Goal: Task Accomplishment & Management: Use online tool/utility

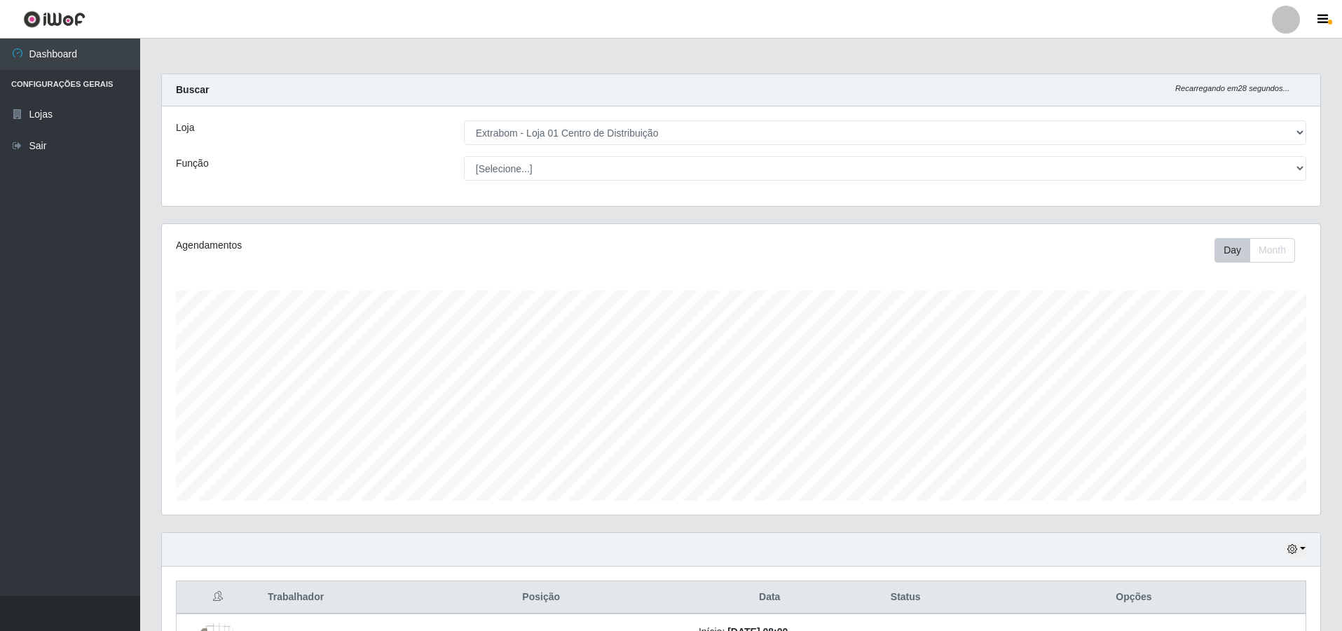
select select "435"
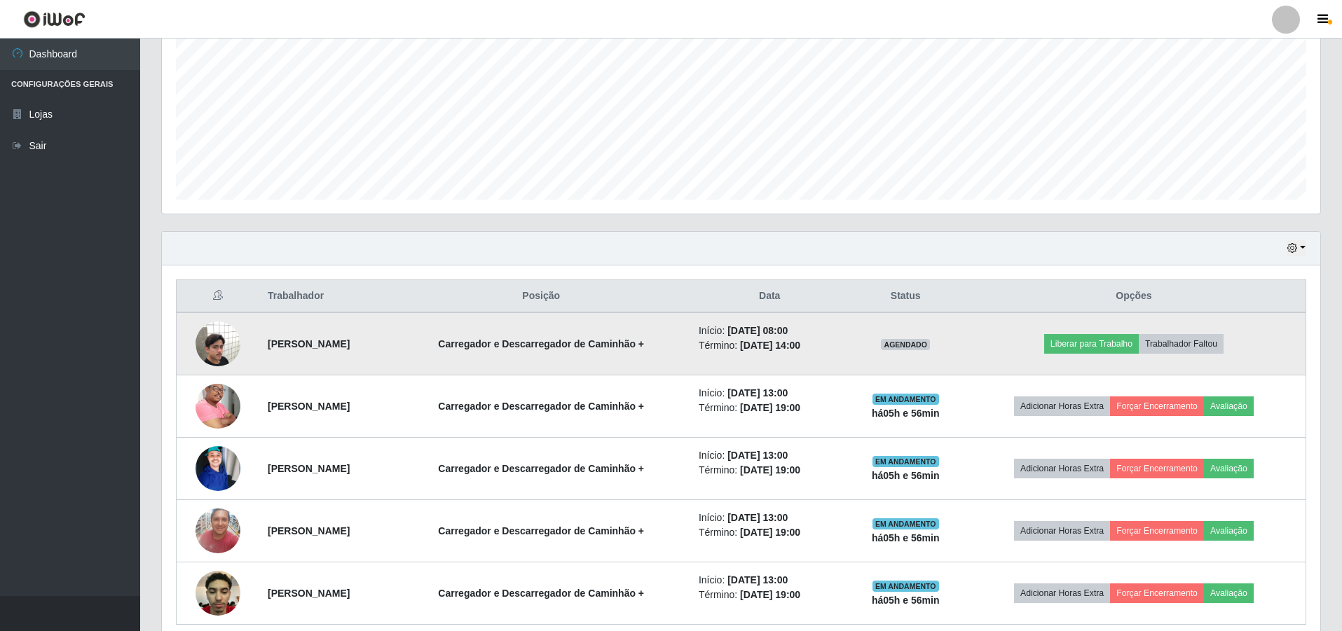
scroll to position [361, 0]
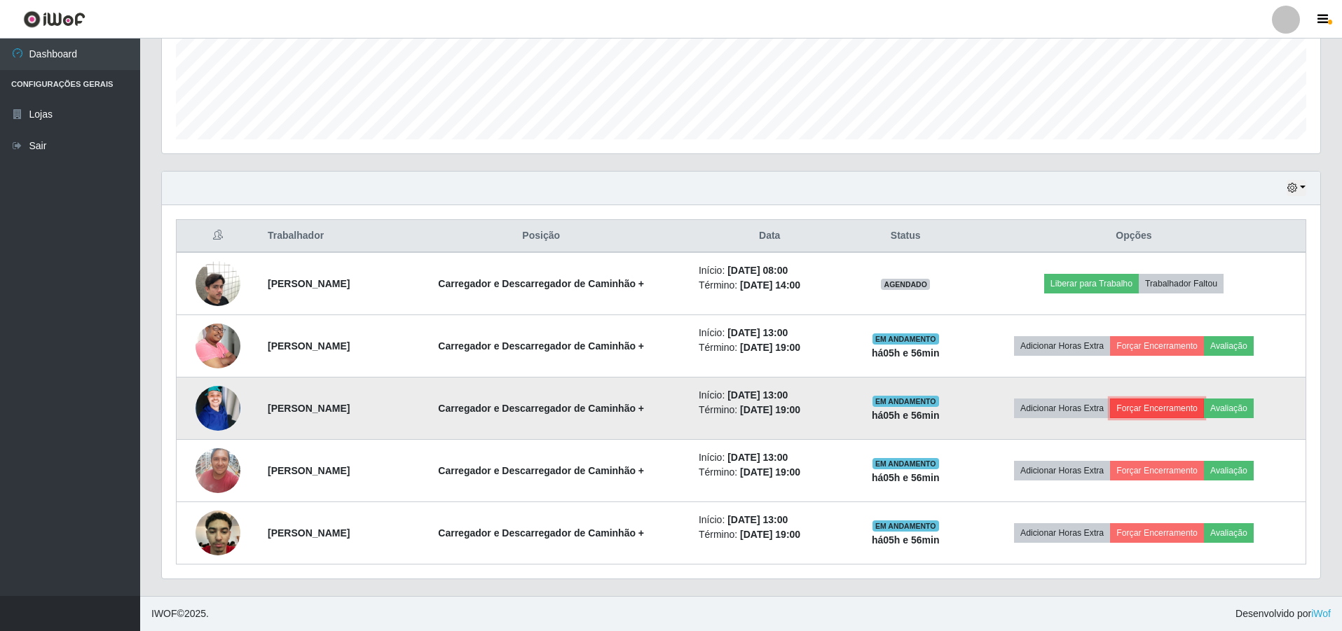
click at [1180, 405] on button "Forçar Encerramento" at bounding box center [1157, 409] width 94 height 20
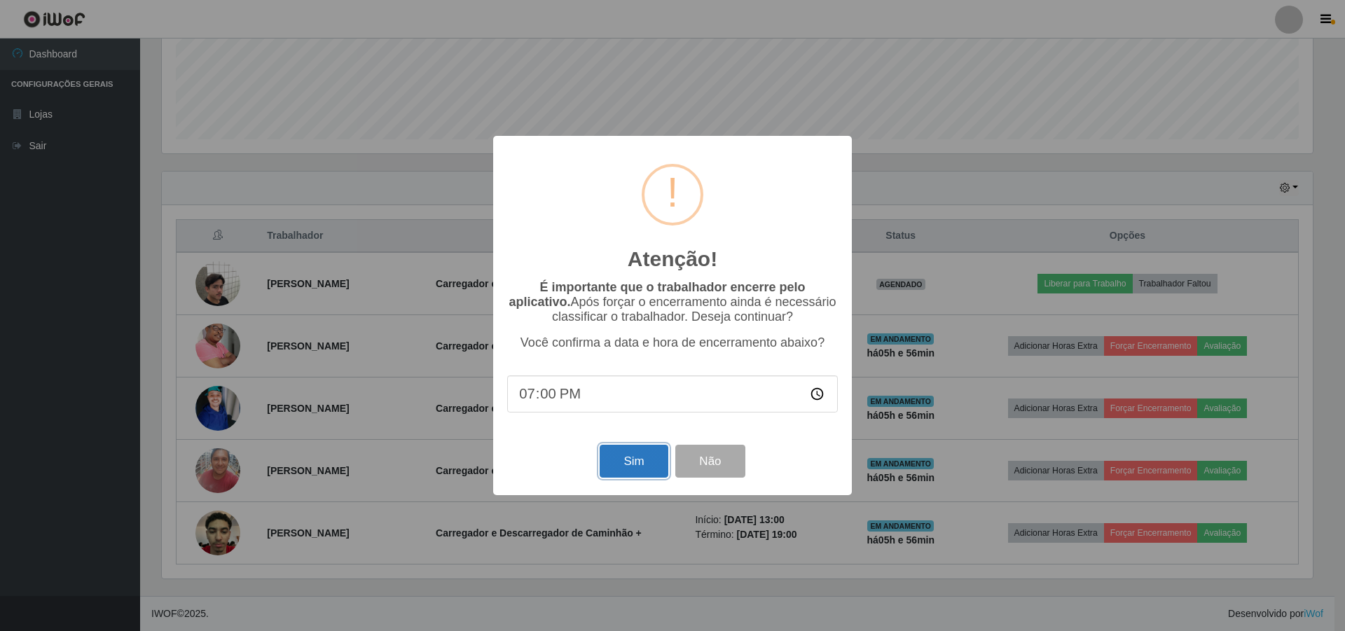
click at [642, 461] on button "Sim" at bounding box center [634, 461] width 68 height 33
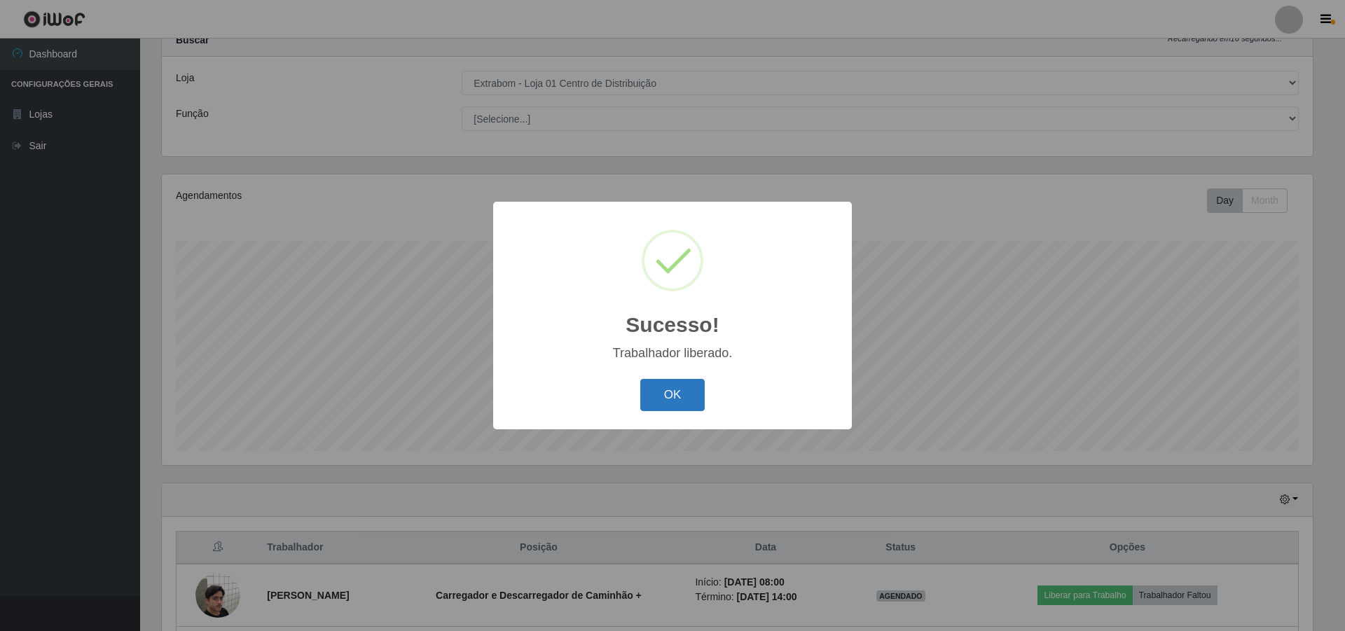
click at [661, 399] on button "OK" at bounding box center [672, 395] width 65 height 33
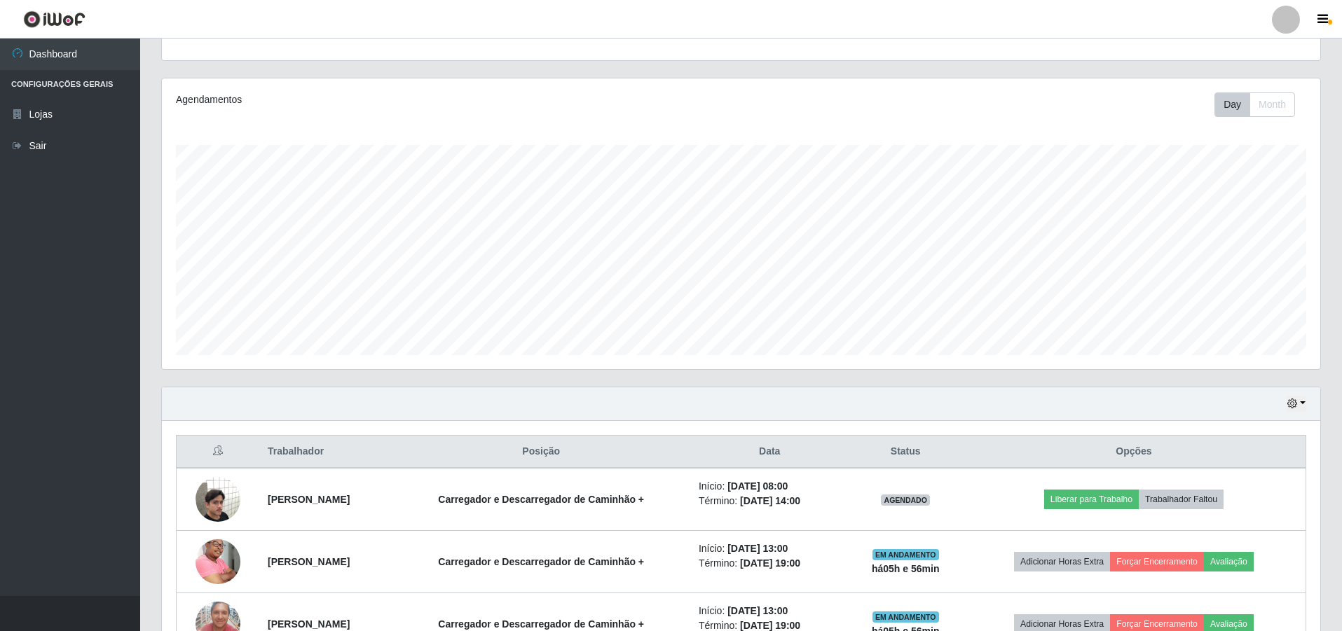
scroll to position [299, 0]
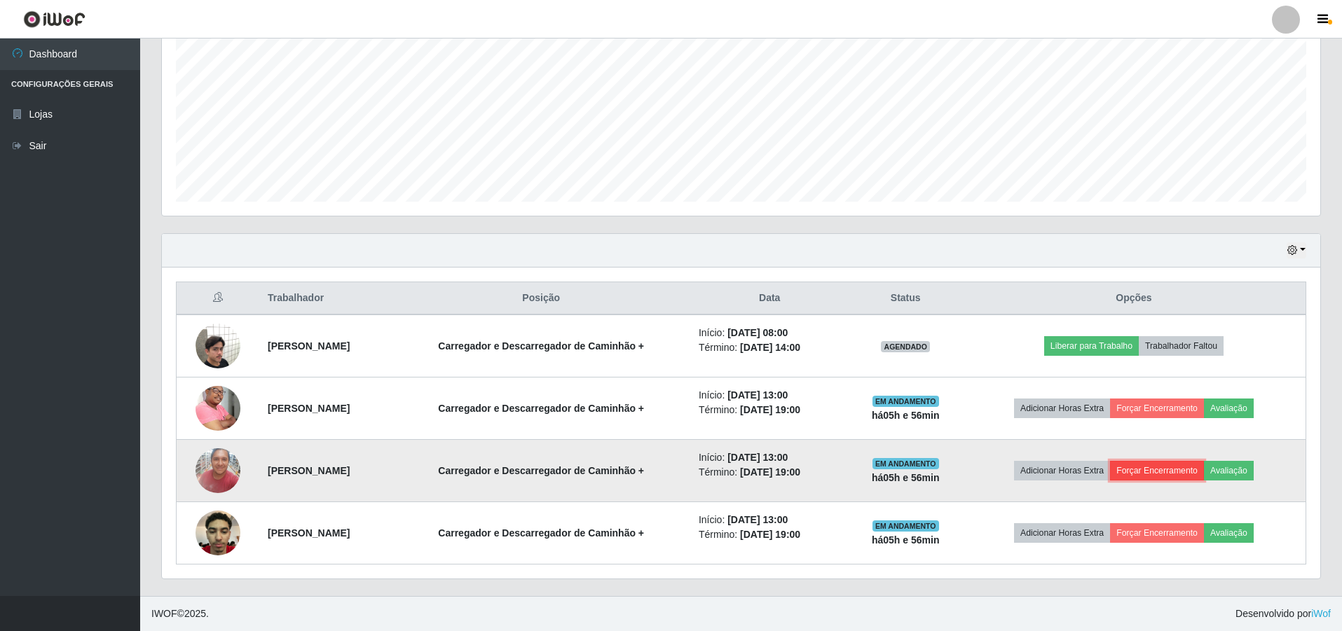
click at [1171, 464] on button "Forçar Encerramento" at bounding box center [1157, 471] width 94 height 20
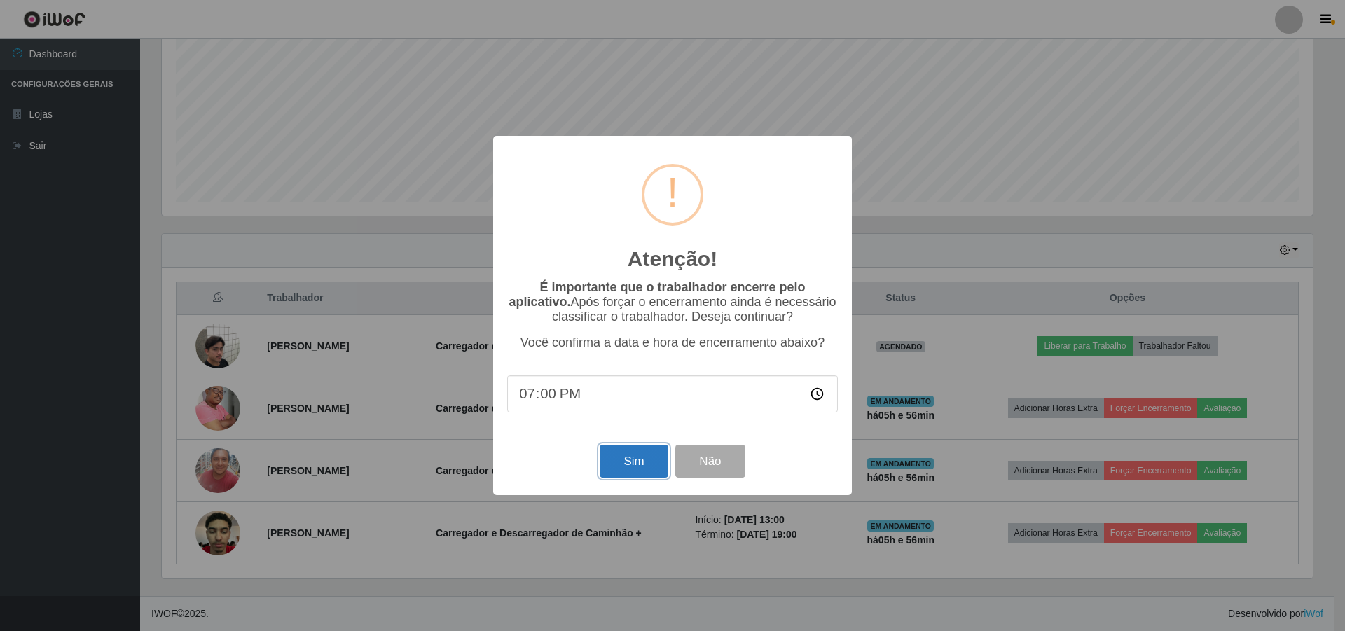
click at [648, 458] on button "Sim" at bounding box center [634, 461] width 68 height 33
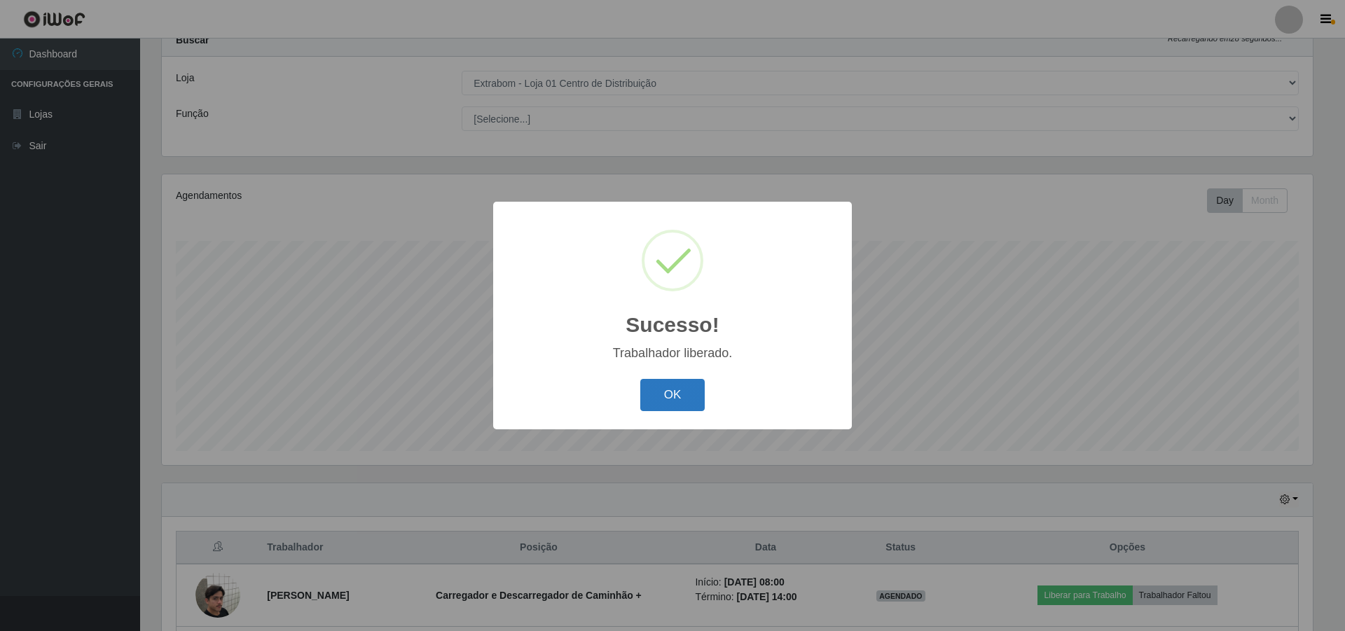
click at [667, 395] on button "OK" at bounding box center [672, 395] width 65 height 33
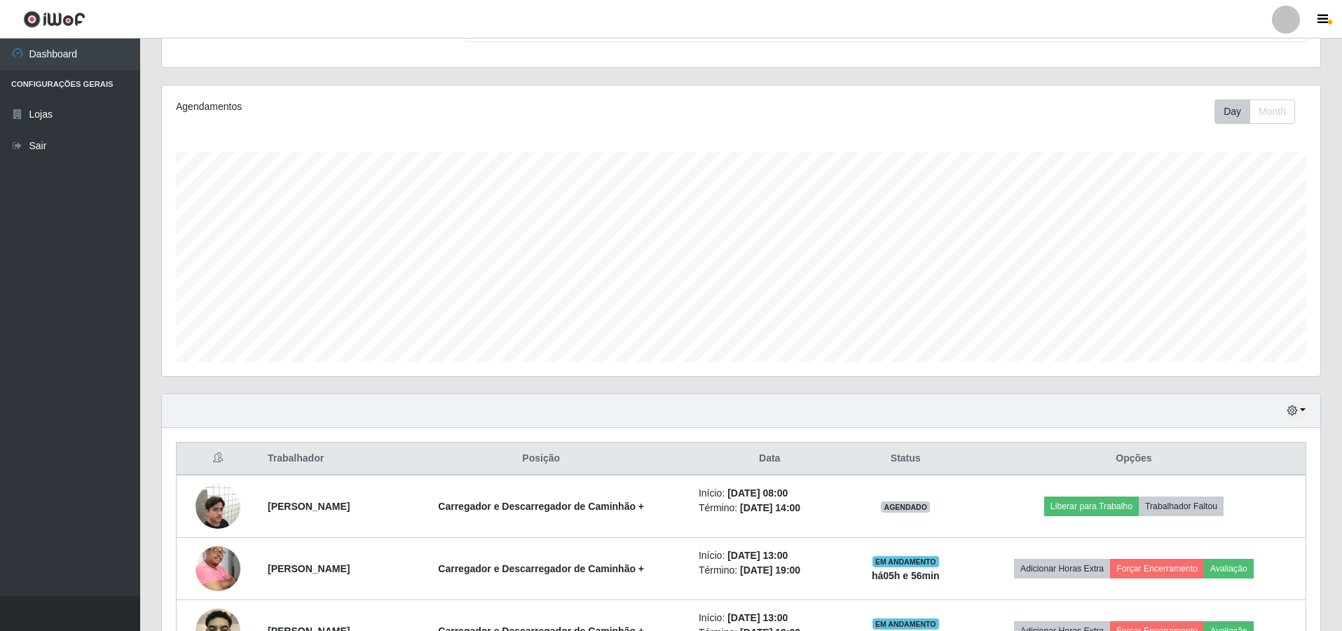
scroll to position [237, 0]
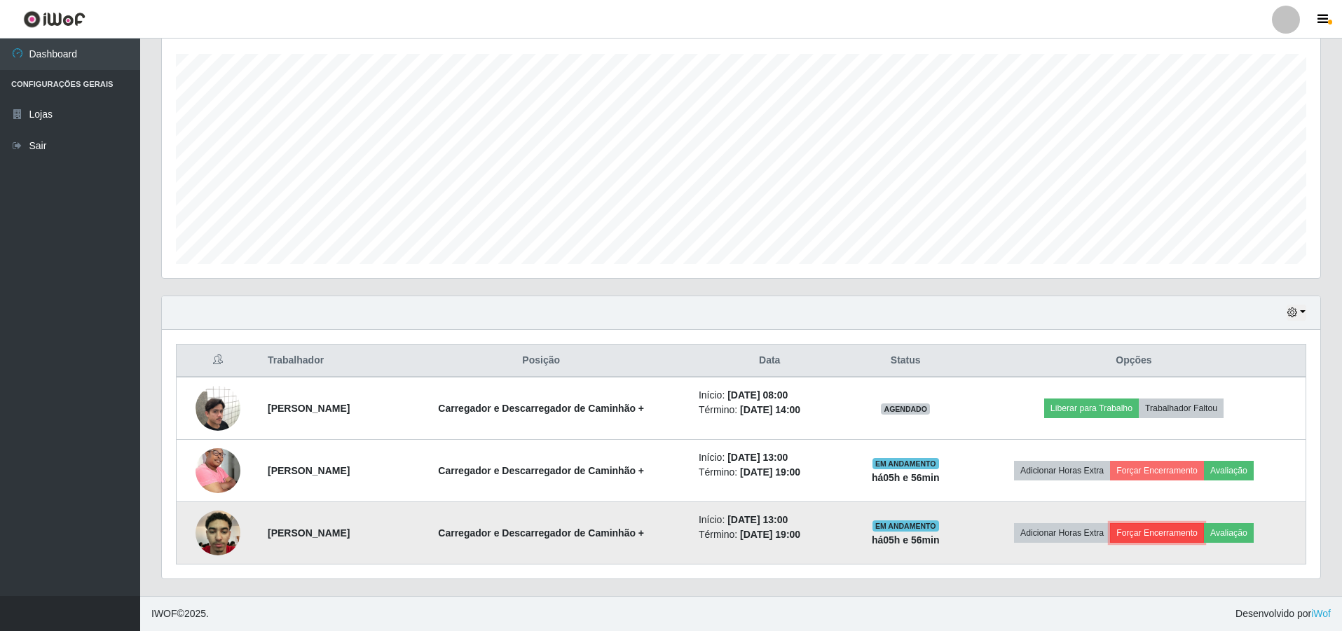
click at [1169, 532] on button "Forçar Encerramento" at bounding box center [1157, 533] width 94 height 20
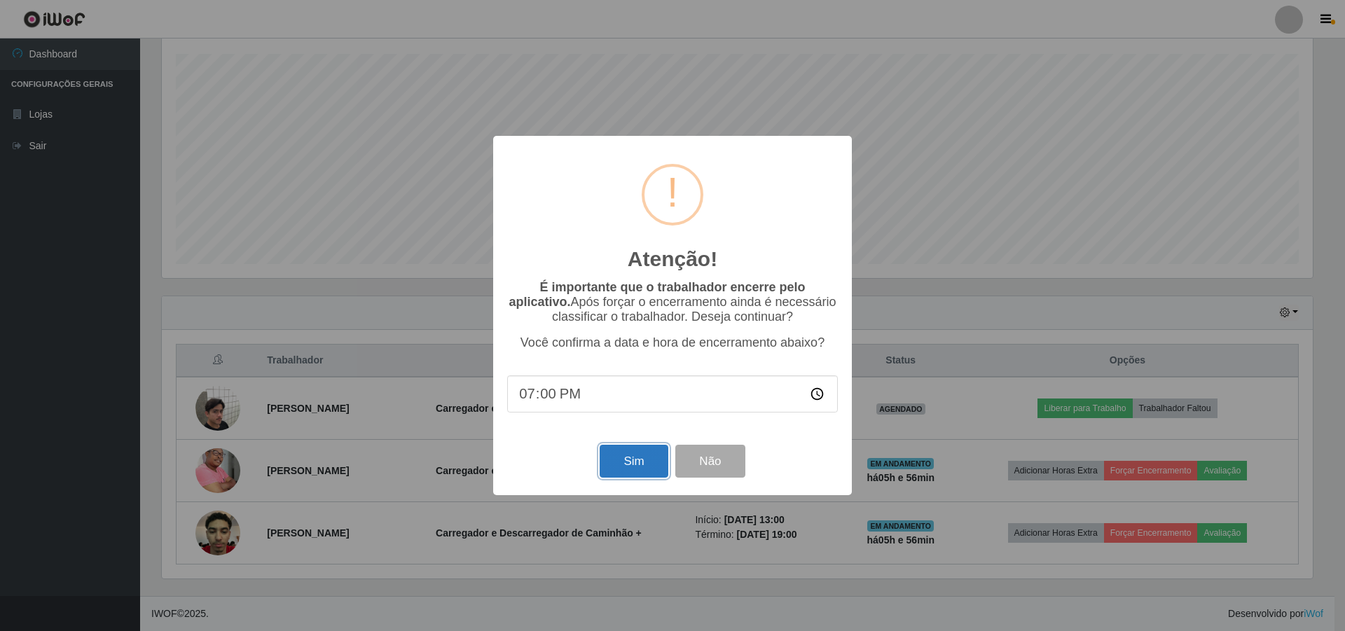
click at [621, 462] on button "Sim" at bounding box center [634, 461] width 68 height 33
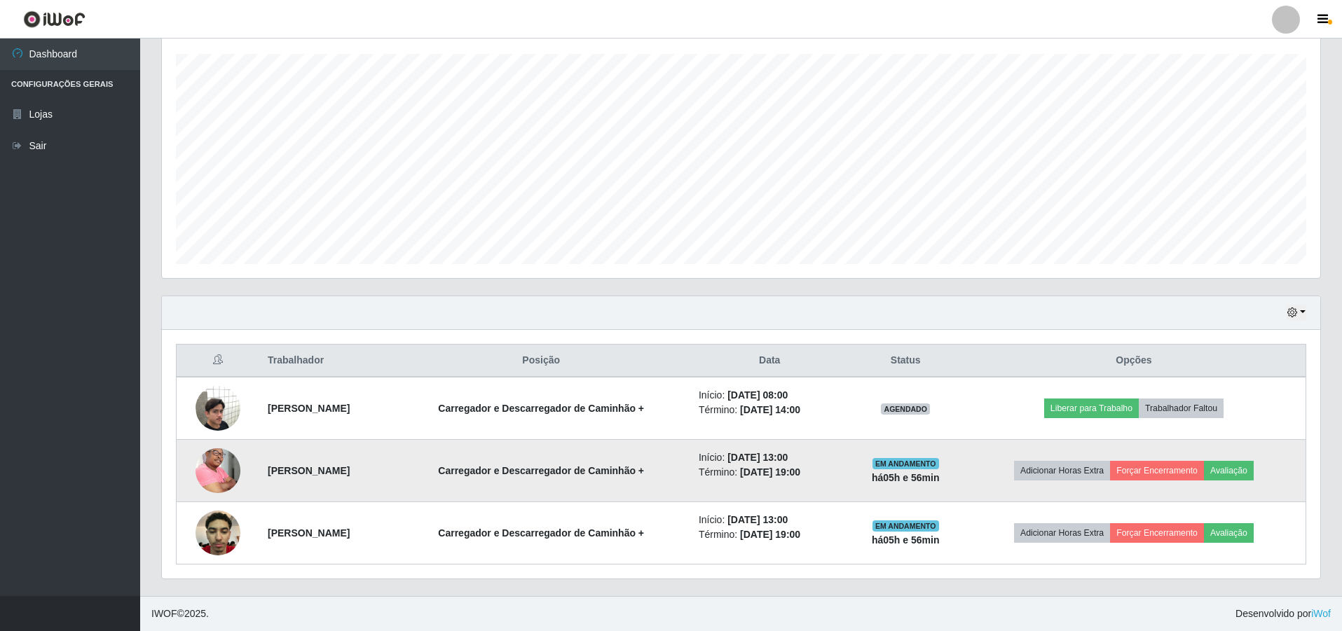
scroll to position [0, 0]
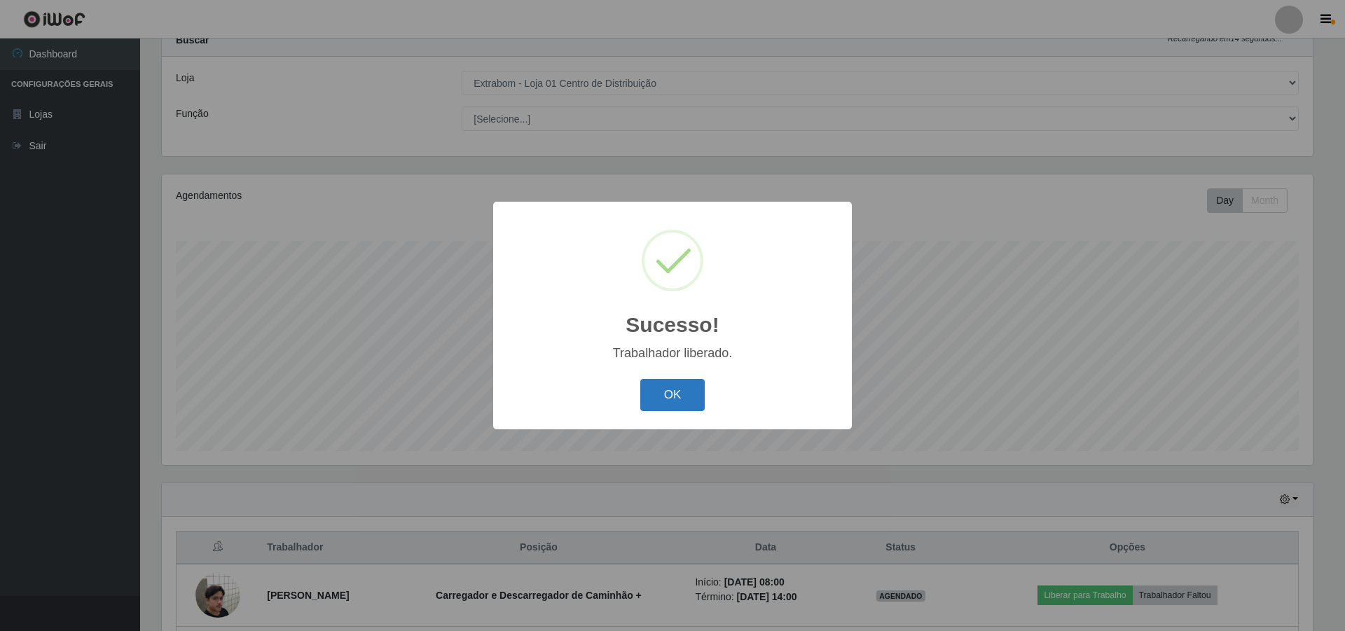
click at [674, 382] on button "OK" at bounding box center [672, 395] width 65 height 33
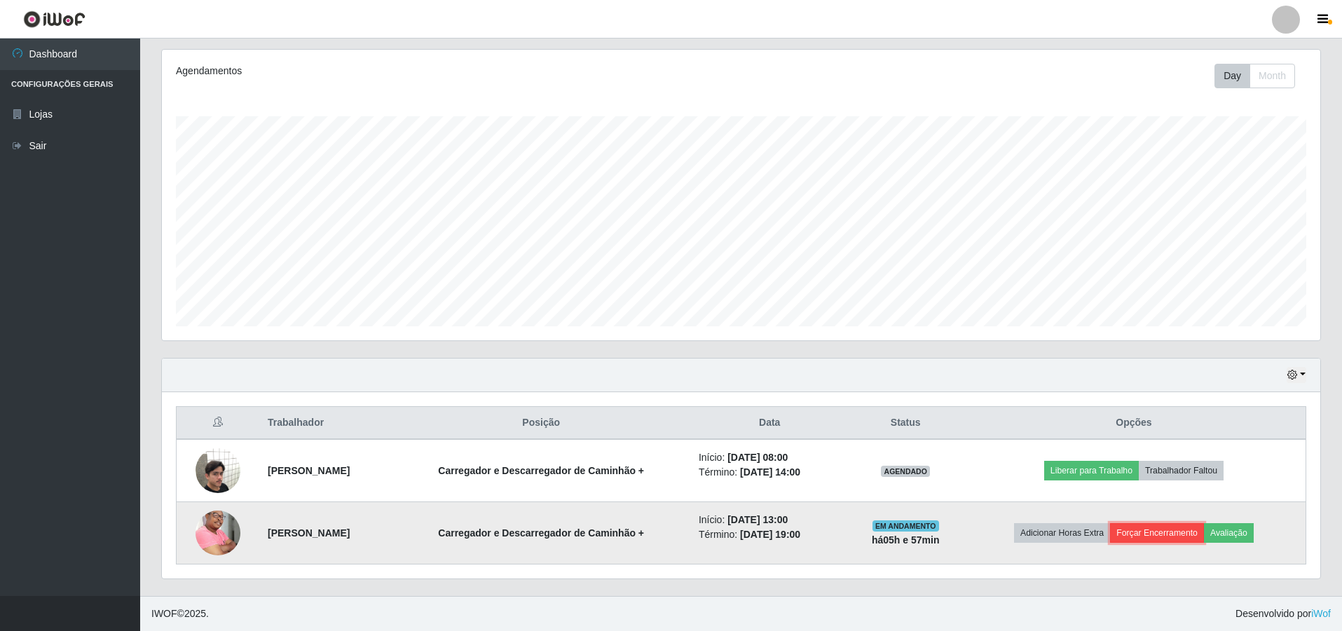
click at [1182, 529] on button "Forçar Encerramento" at bounding box center [1157, 533] width 94 height 20
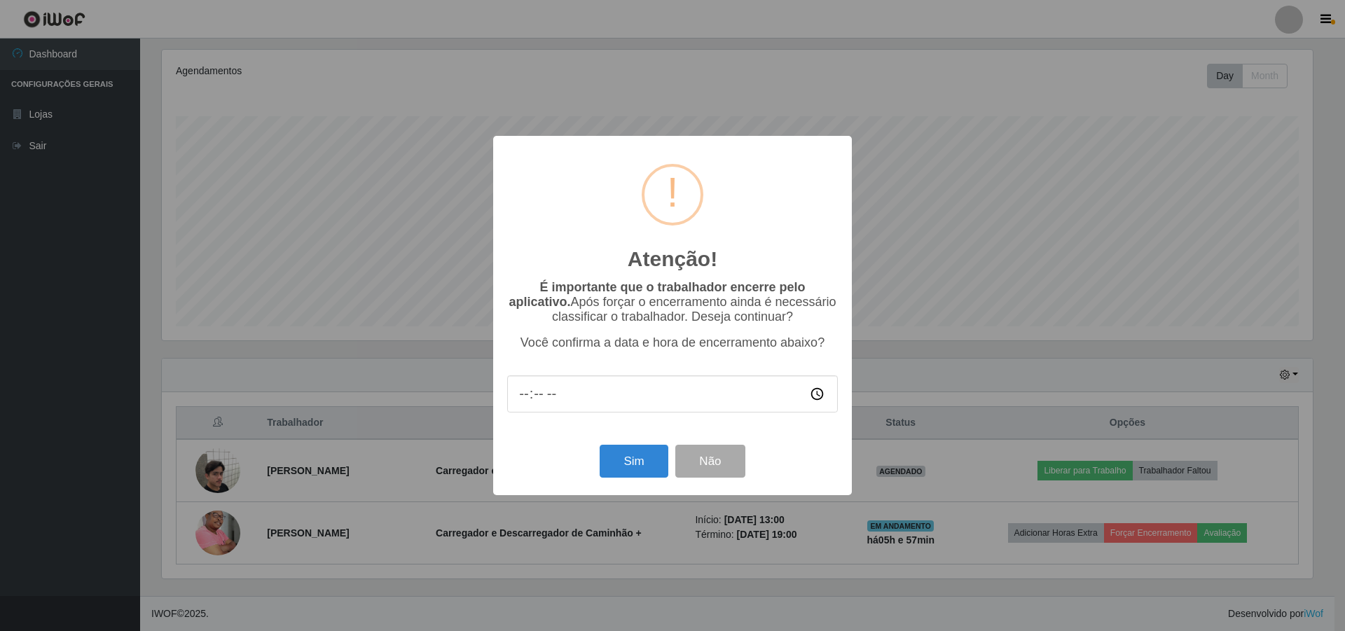
type input "00:00"
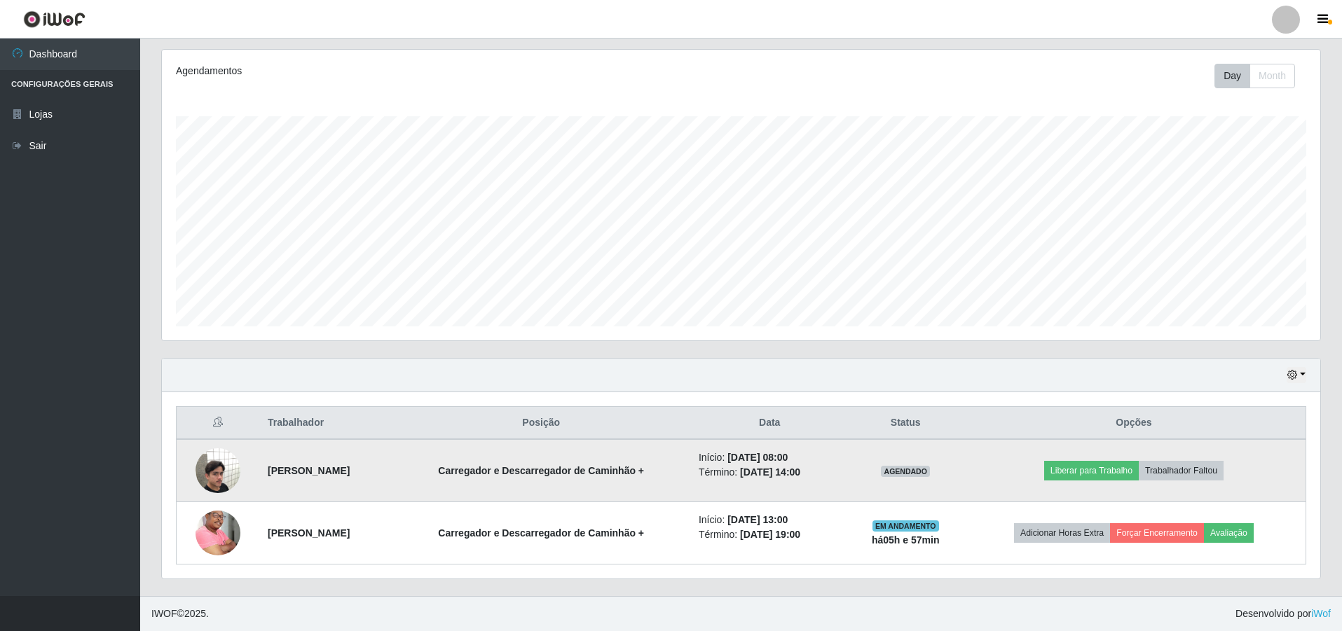
click at [211, 471] on img at bounding box center [217, 471] width 45 height 80
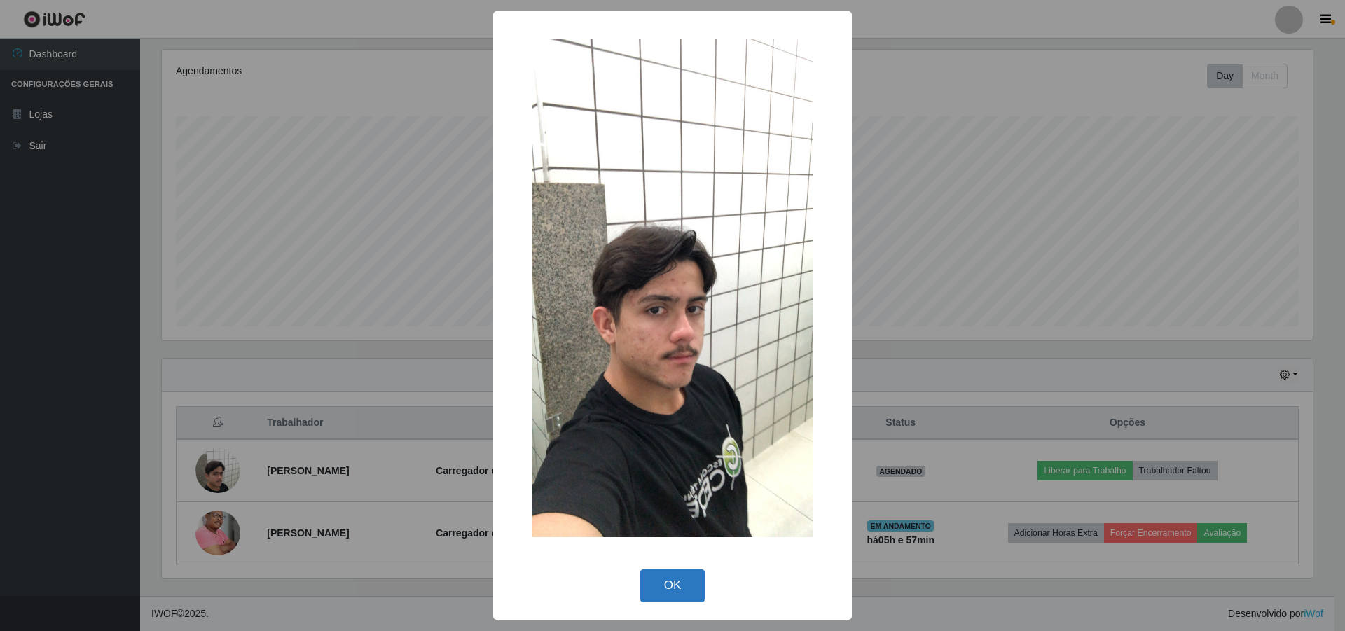
click at [672, 588] on button "OK" at bounding box center [672, 586] width 65 height 33
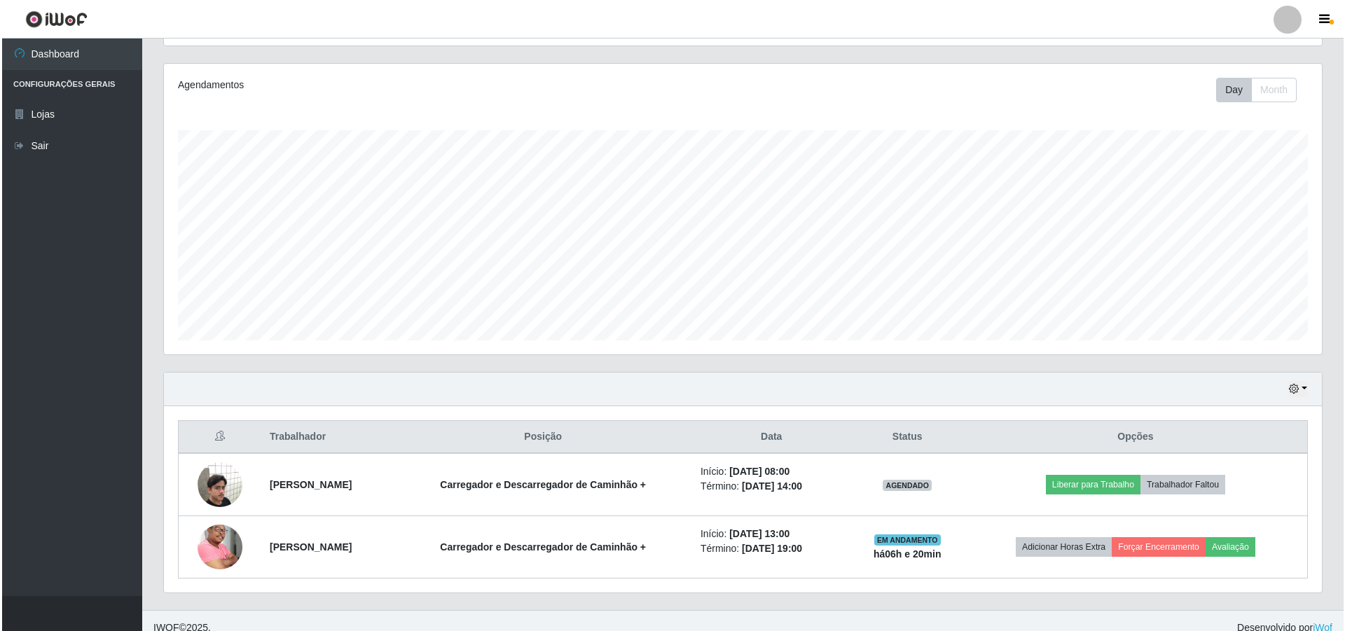
scroll to position [174, 0]
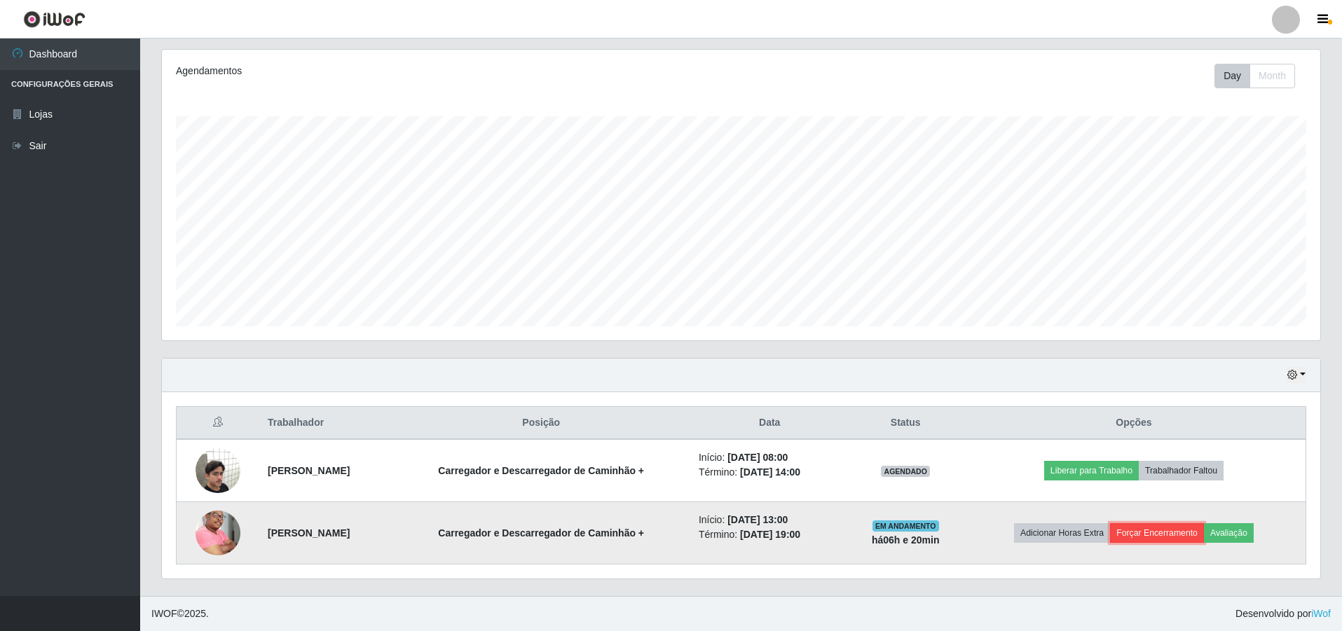
click at [1163, 535] on button "Forçar Encerramento" at bounding box center [1157, 533] width 94 height 20
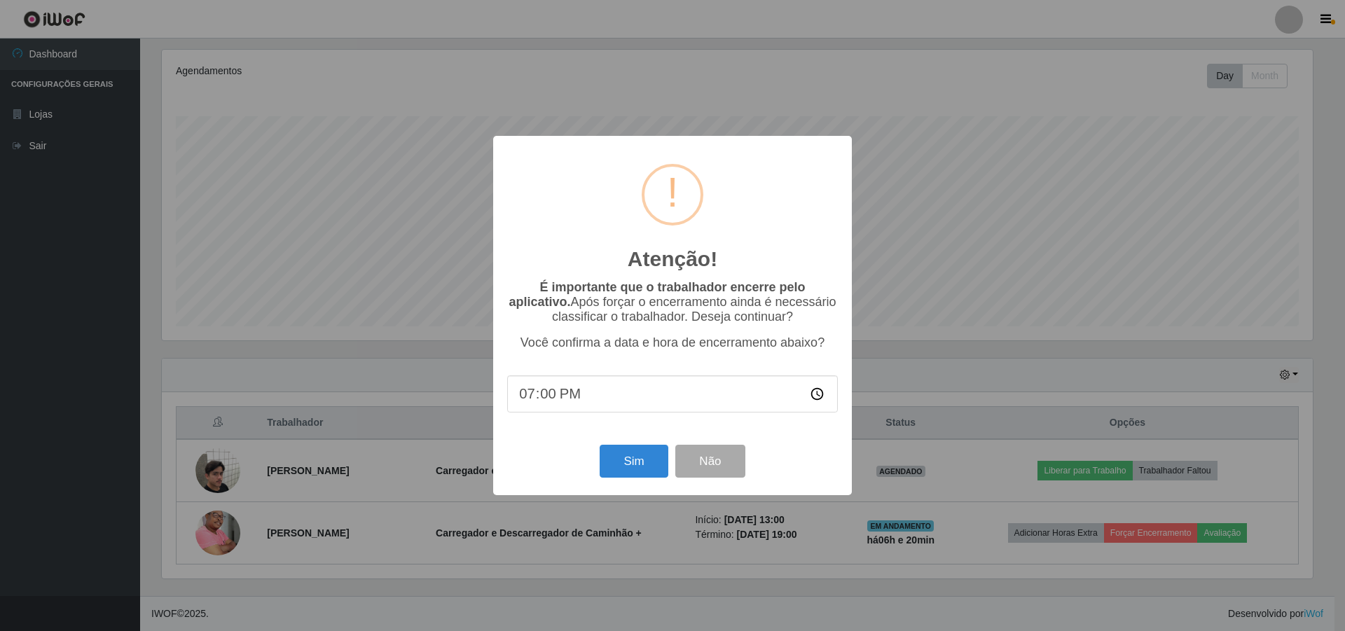
drag, startPoint x: 565, startPoint y: 396, endPoint x: 464, endPoint y: 395, distance: 100.9
click at [464, 395] on div "Atenção! × É importante que o trabalhador encerre pelo aplicativo. Após forçar …" at bounding box center [672, 315] width 1345 height 631
click at [815, 395] on input "time" at bounding box center [672, 393] width 331 height 37
type input "14:20"
click at [637, 467] on button "Sim" at bounding box center [634, 461] width 68 height 33
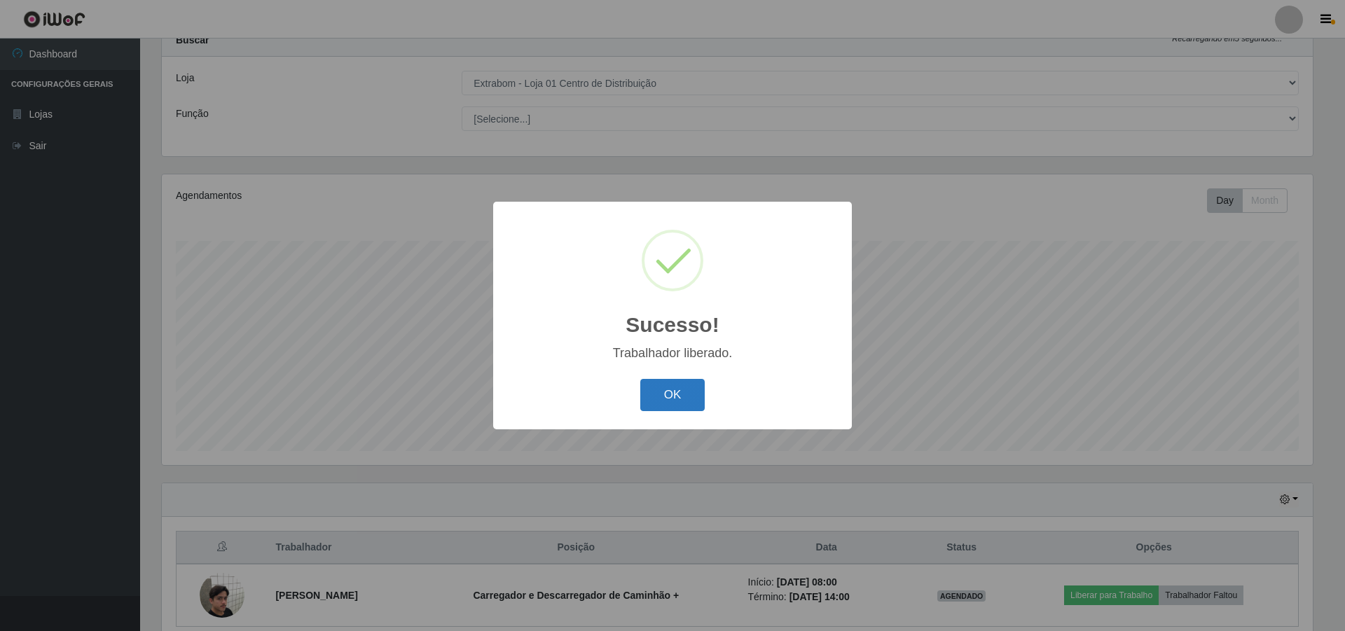
click at [680, 396] on button "OK" at bounding box center [672, 395] width 65 height 33
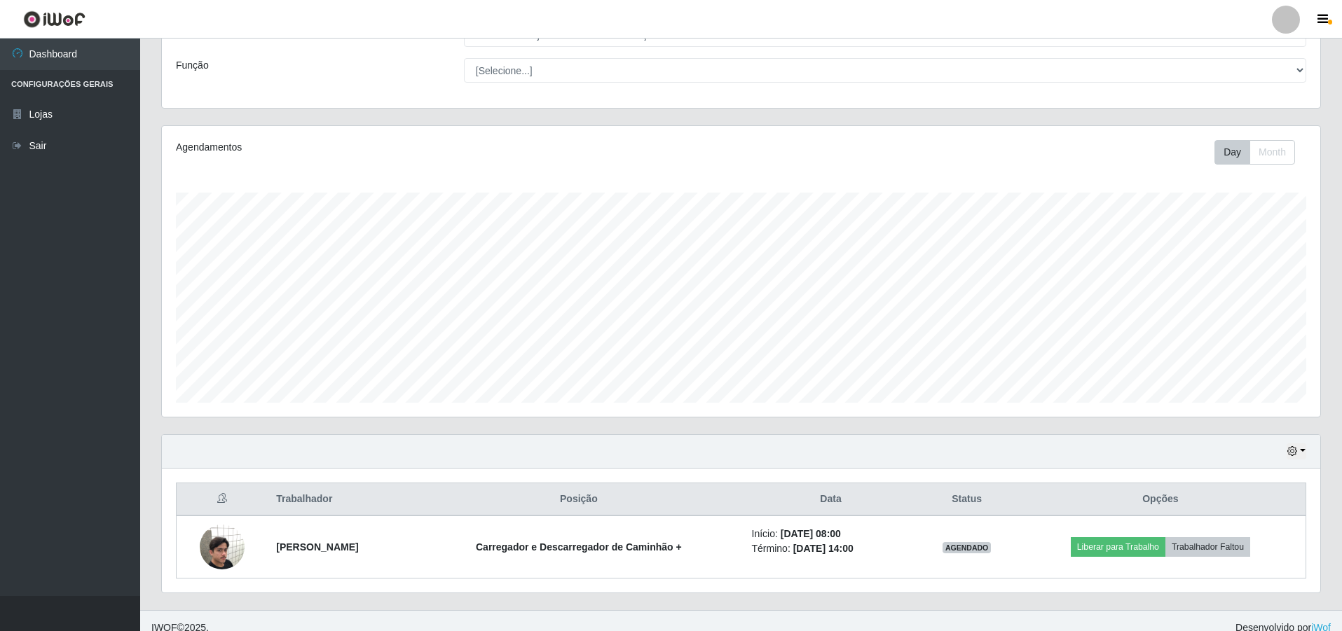
scroll to position [112, 0]
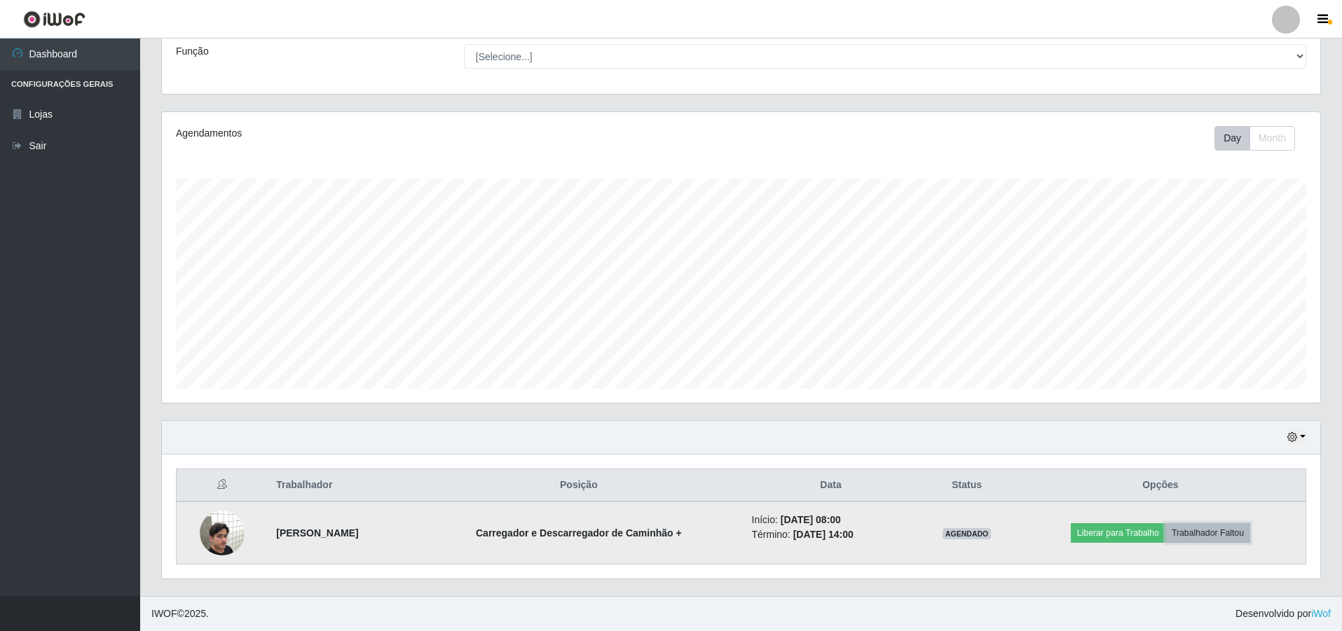
click at [1225, 530] on button "Trabalhador Faltou" at bounding box center [1207, 533] width 85 height 20
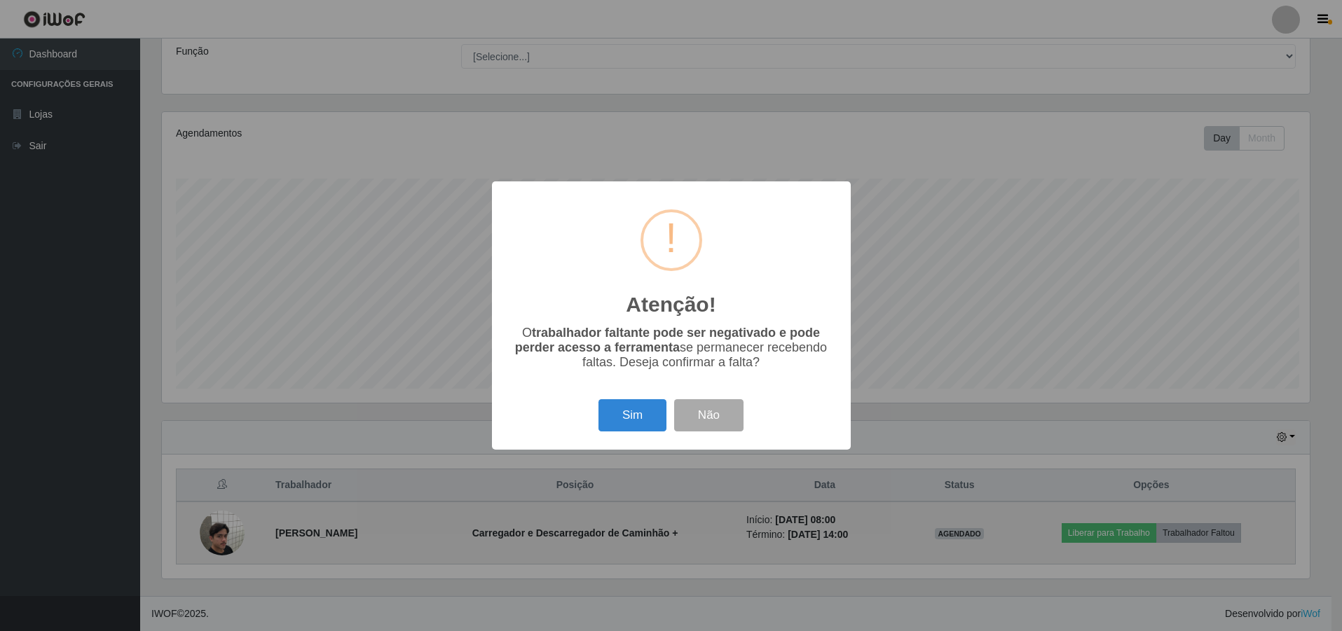
scroll to position [291, 1151]
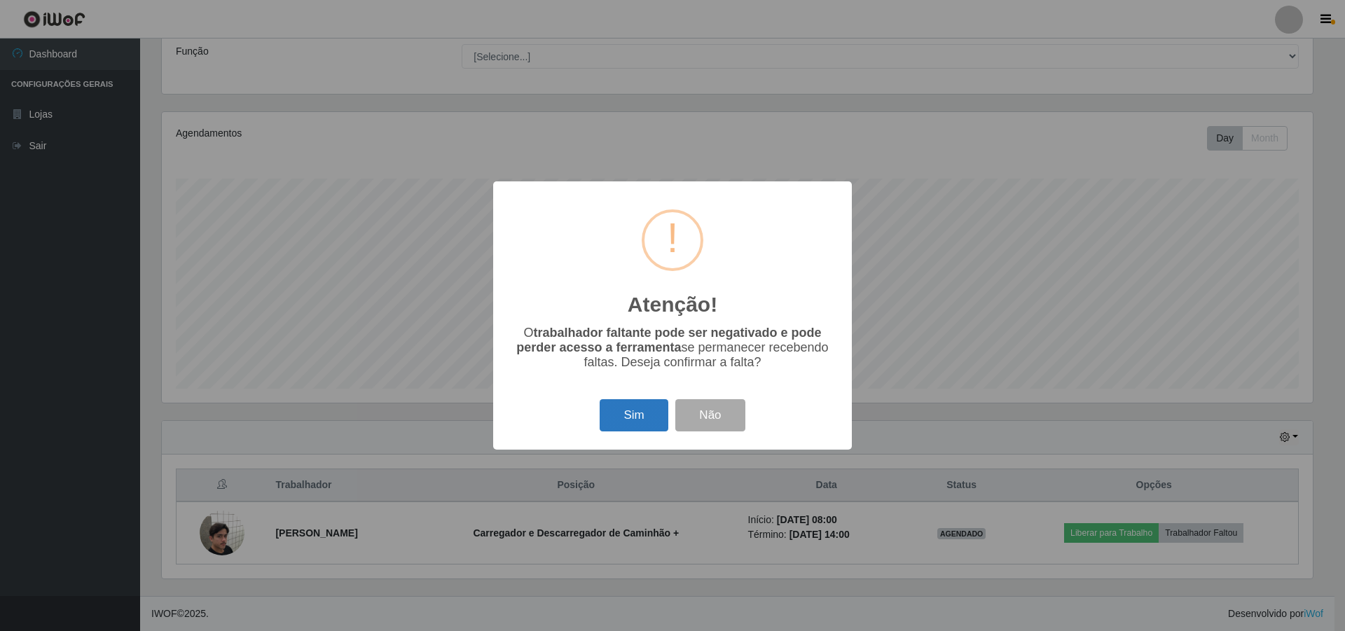
click at [642, 420] on button "Sim" at bounding box center [634, 415] width 68 height 33
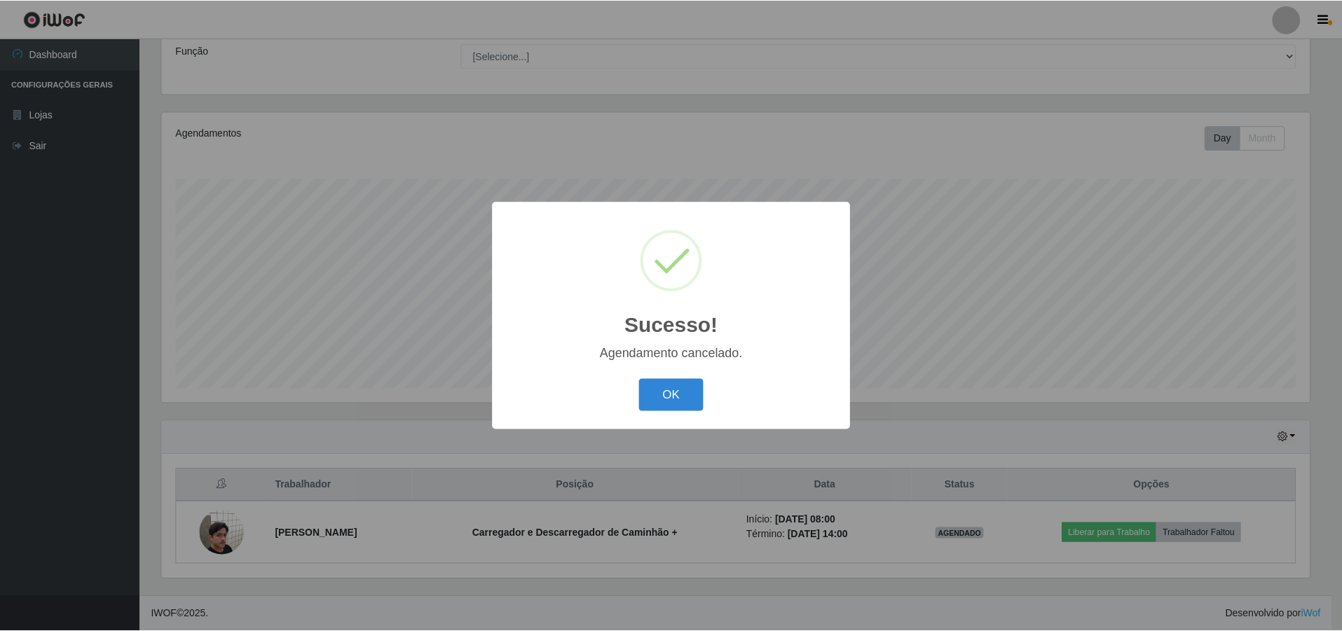
scroll to position [50, 0]
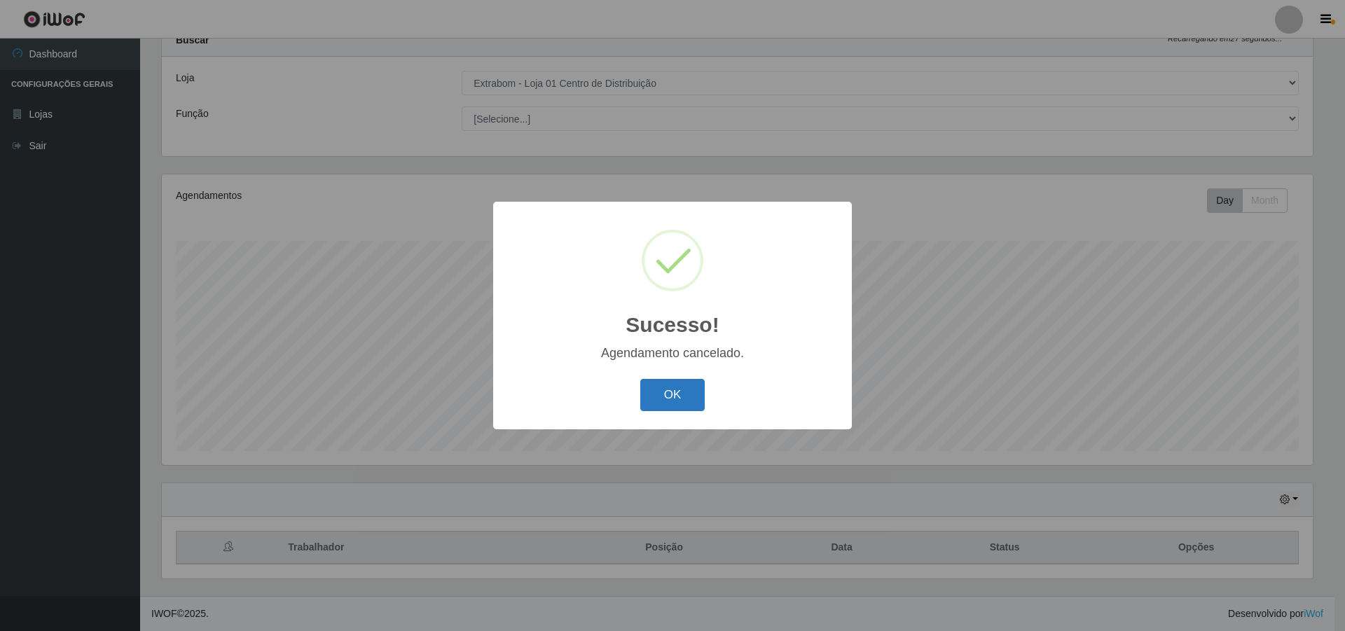
click at [679, 399] on button "OK" at bounding box center [672, 395] width 65 height 33
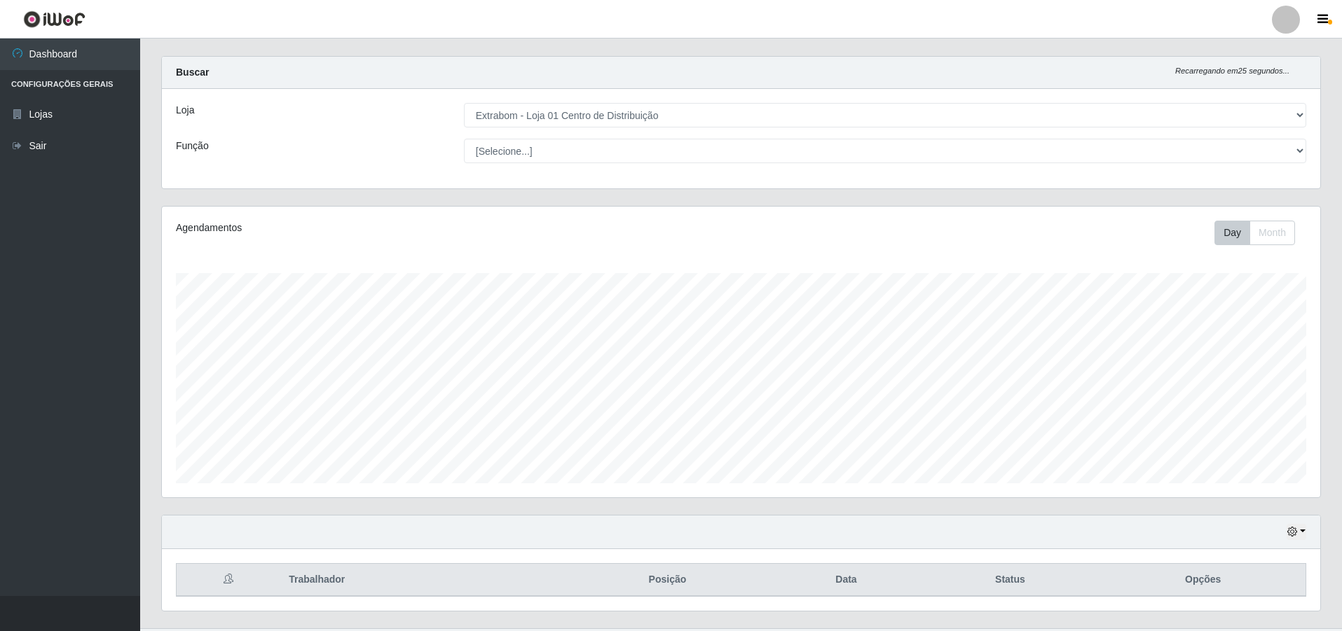
scroll to position [0, 0]
